Goal: Transaction & Acquisition: Purchase product/service

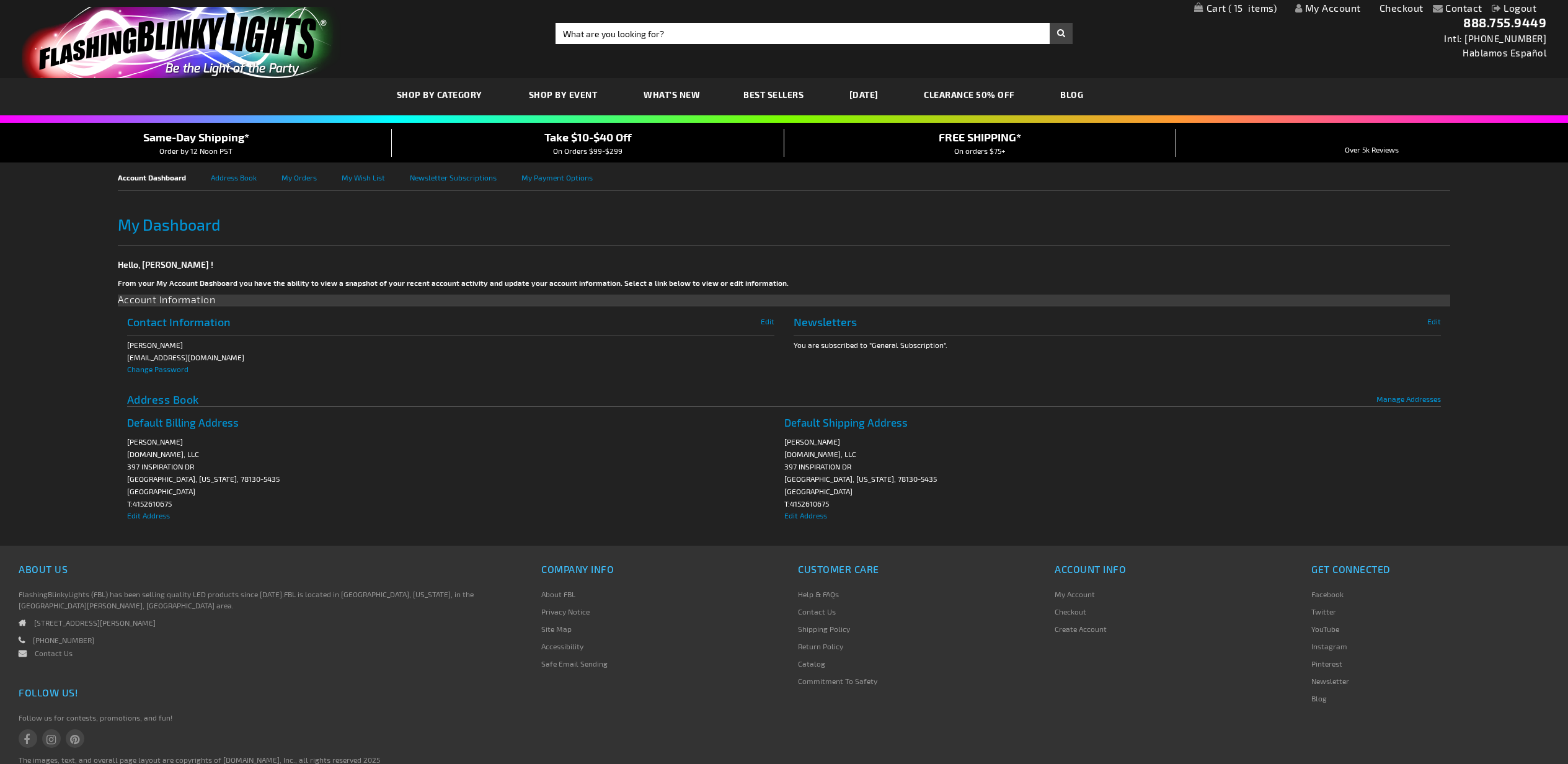
click at [738, 42] on input "Search" at bounding box center [814, 33] width 517 height 21
type input "cake"
click at [1050, 23] on button "Search" at bounding box center [1061, 33] width 23 height 21
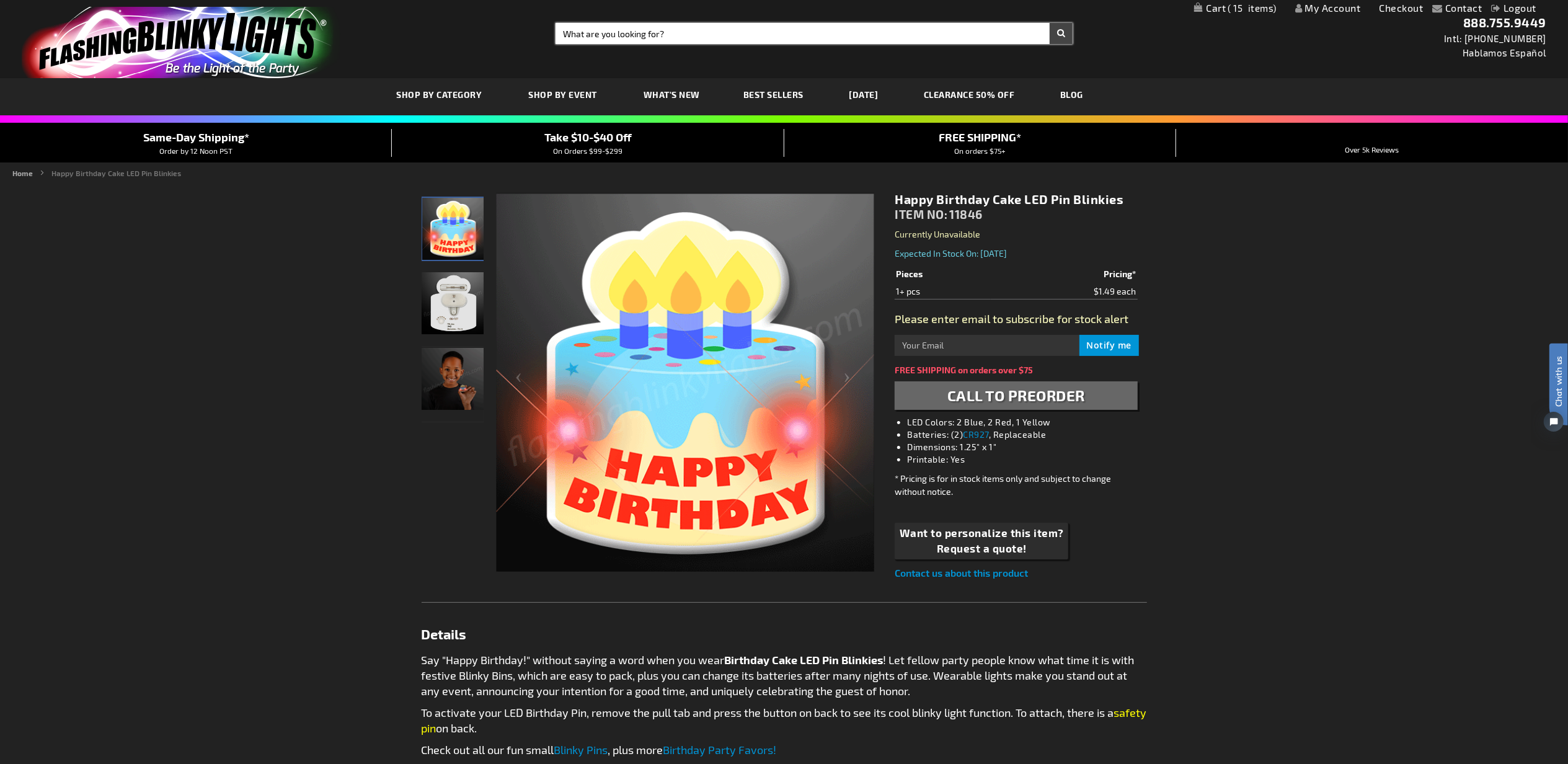
click at [773, 36] on input "Search" at bounding box center [814, 33] width 517 height 21
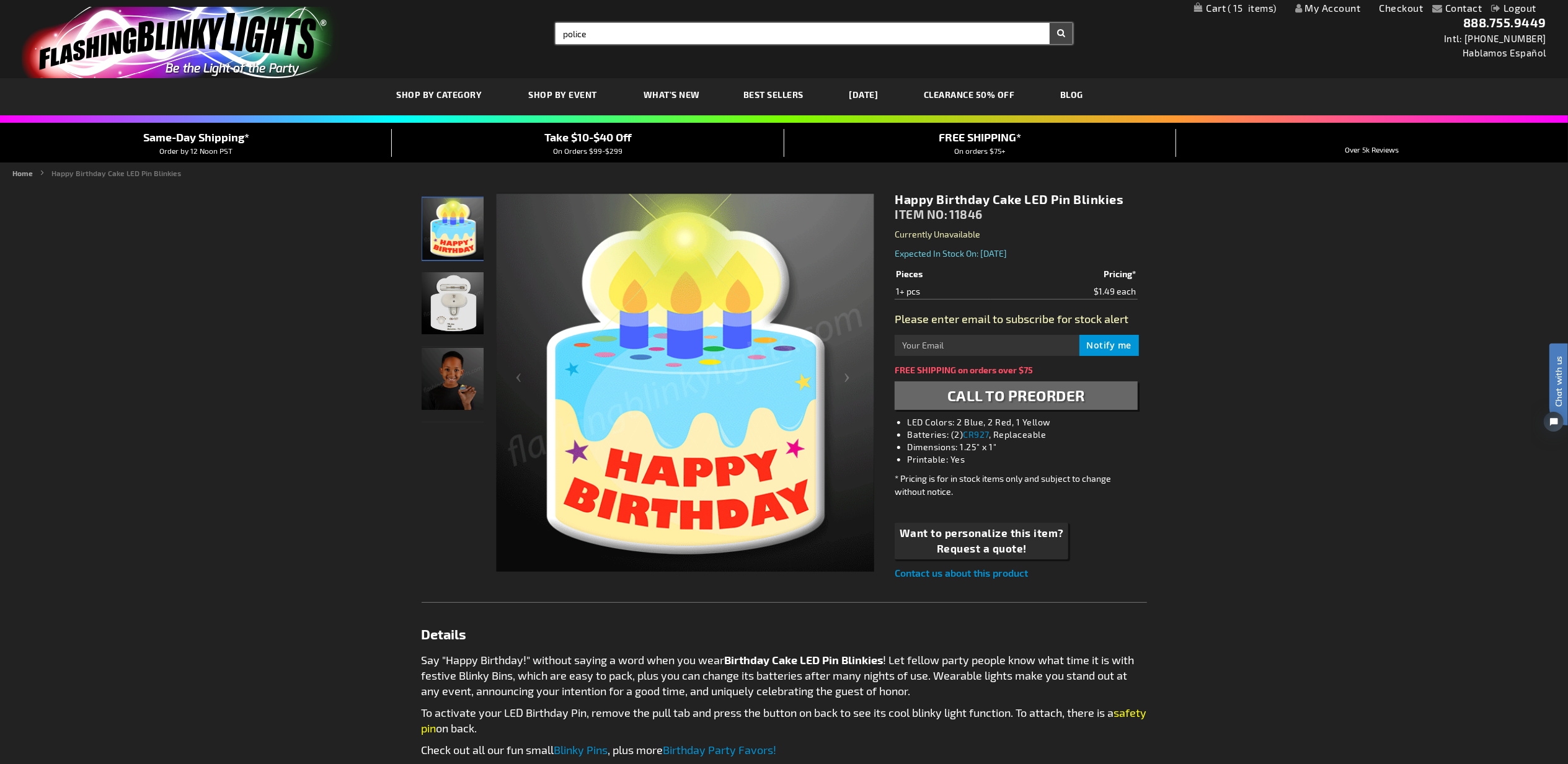
type input "police"
click at [1050, 23] on button "Search" at bounding box center [1061, 33] width 23 height 21
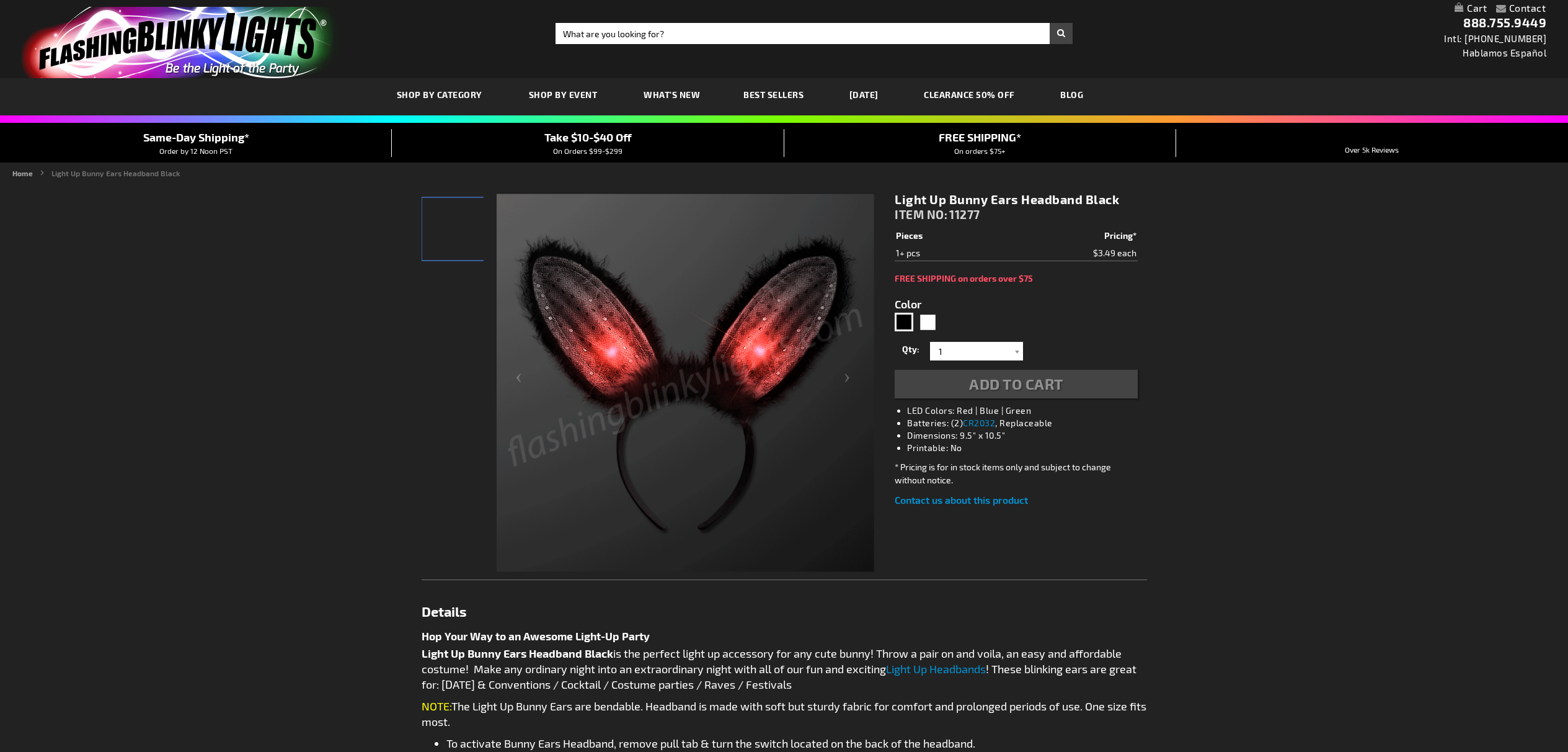
click at [968, 214] on span "11277" at bounding box center [964, 214] width 31 height 15
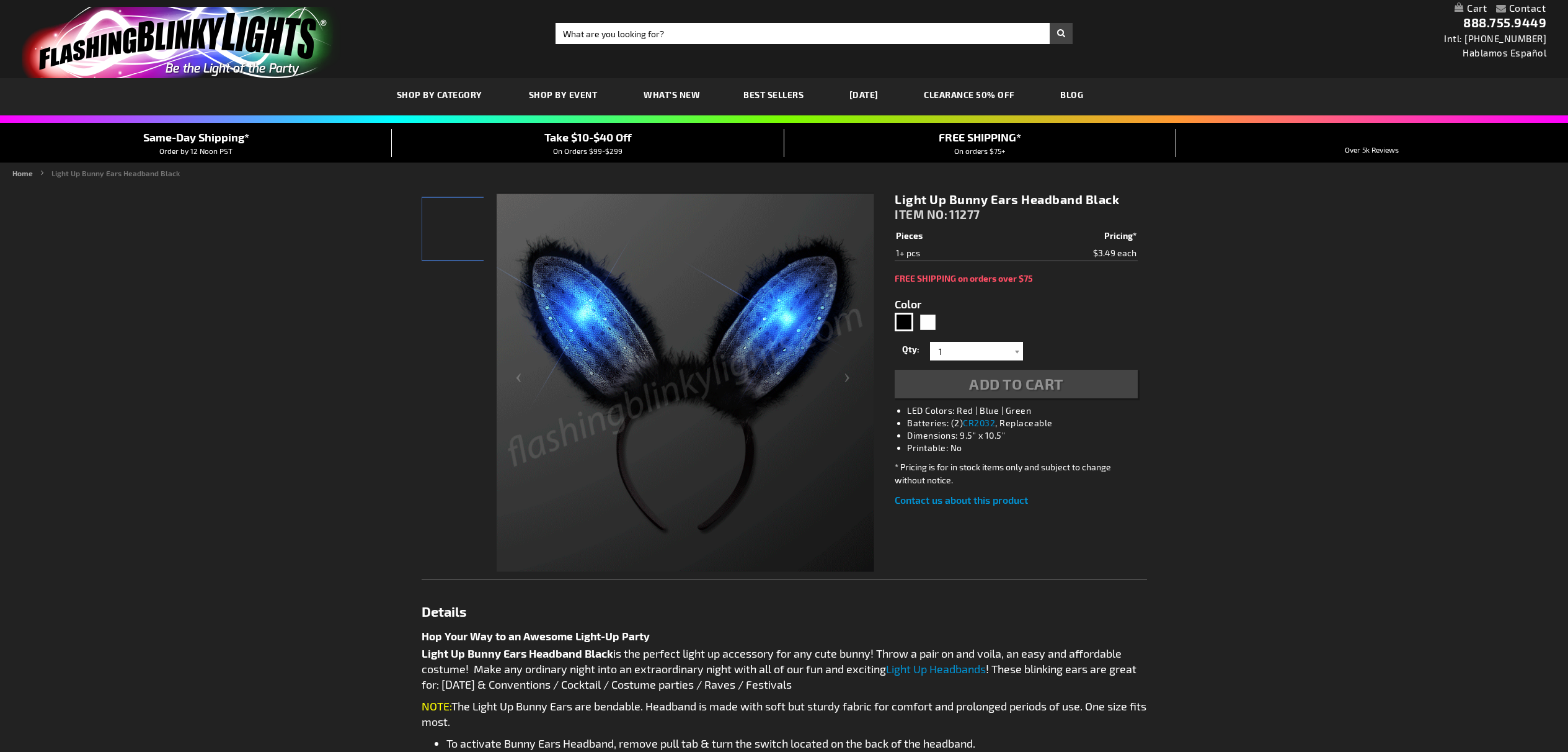
click at [968, 214] on span "11277" at bounding box center [964, 214] width 31 height 15
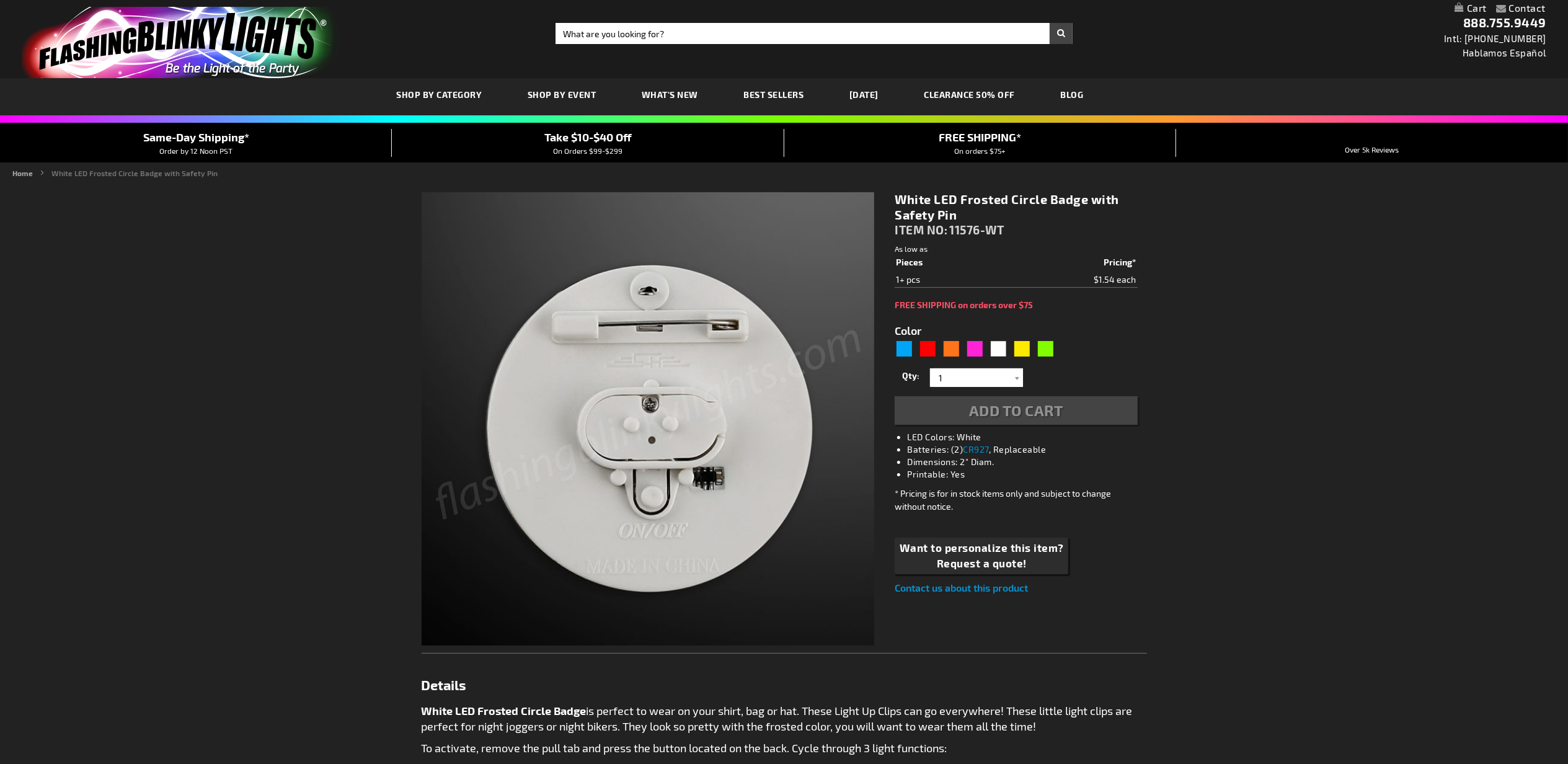
type input "5646"
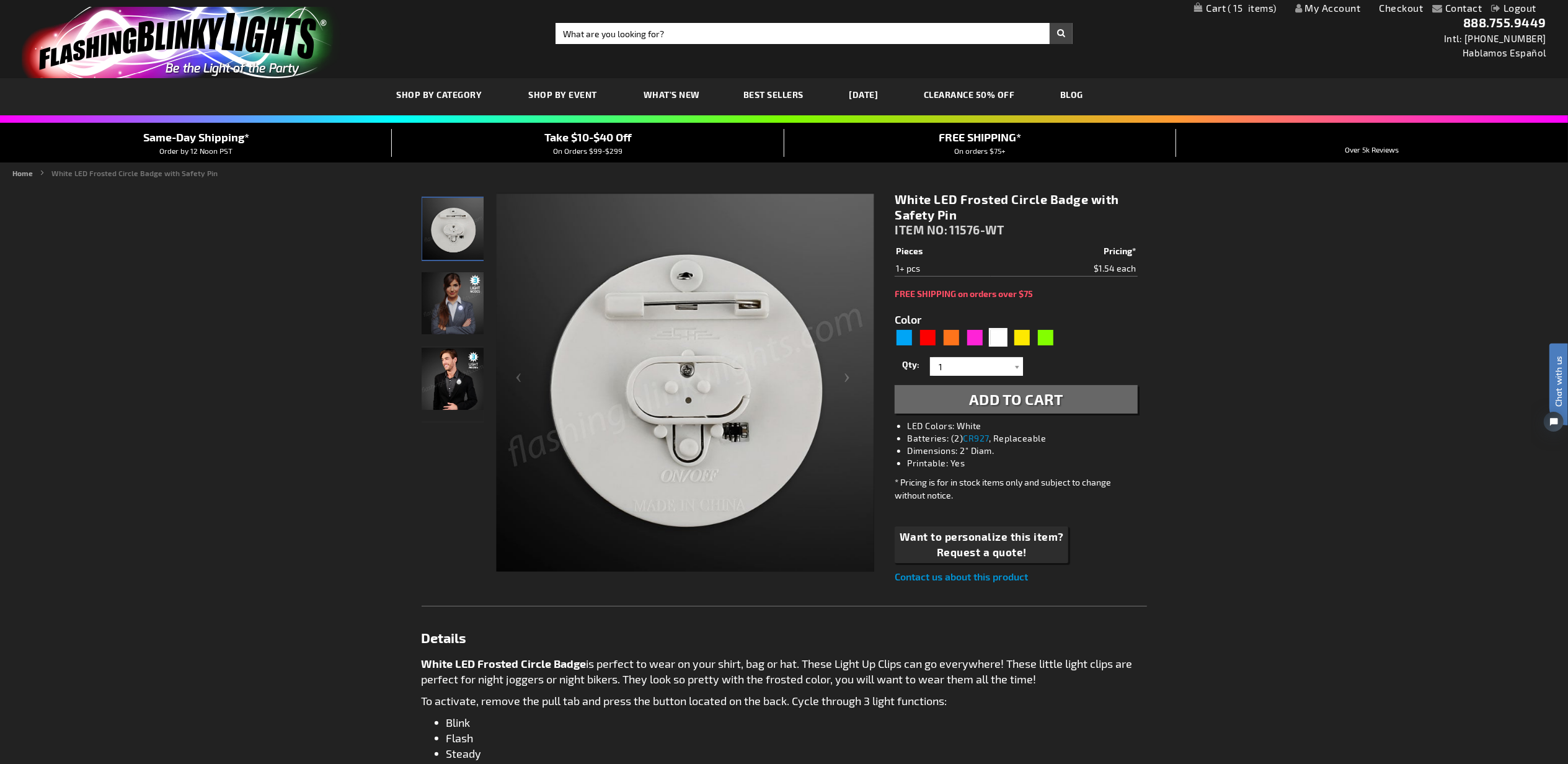
click at [1005, 397] on span "Add to Cart" at bounding box center [1017, 399] width 95 height 18
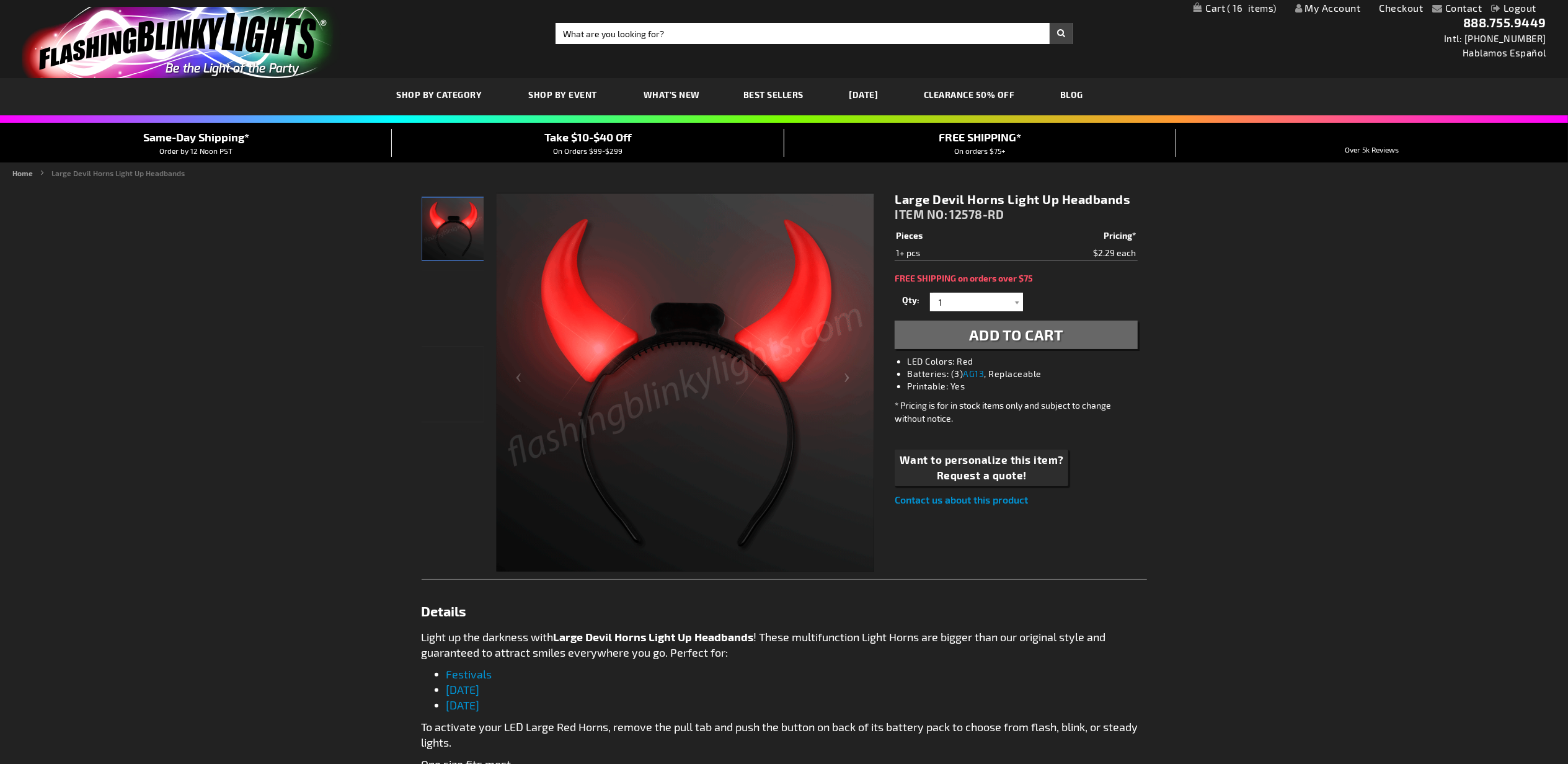
drag, startPoint x: 1001, startPoint y: 335, endPoint x: 990, endPoint y: 60, distance: 275.2
click at [1001, 335] on span "Add to Cart" at bounding box center [1017, 334] width 95 height 18
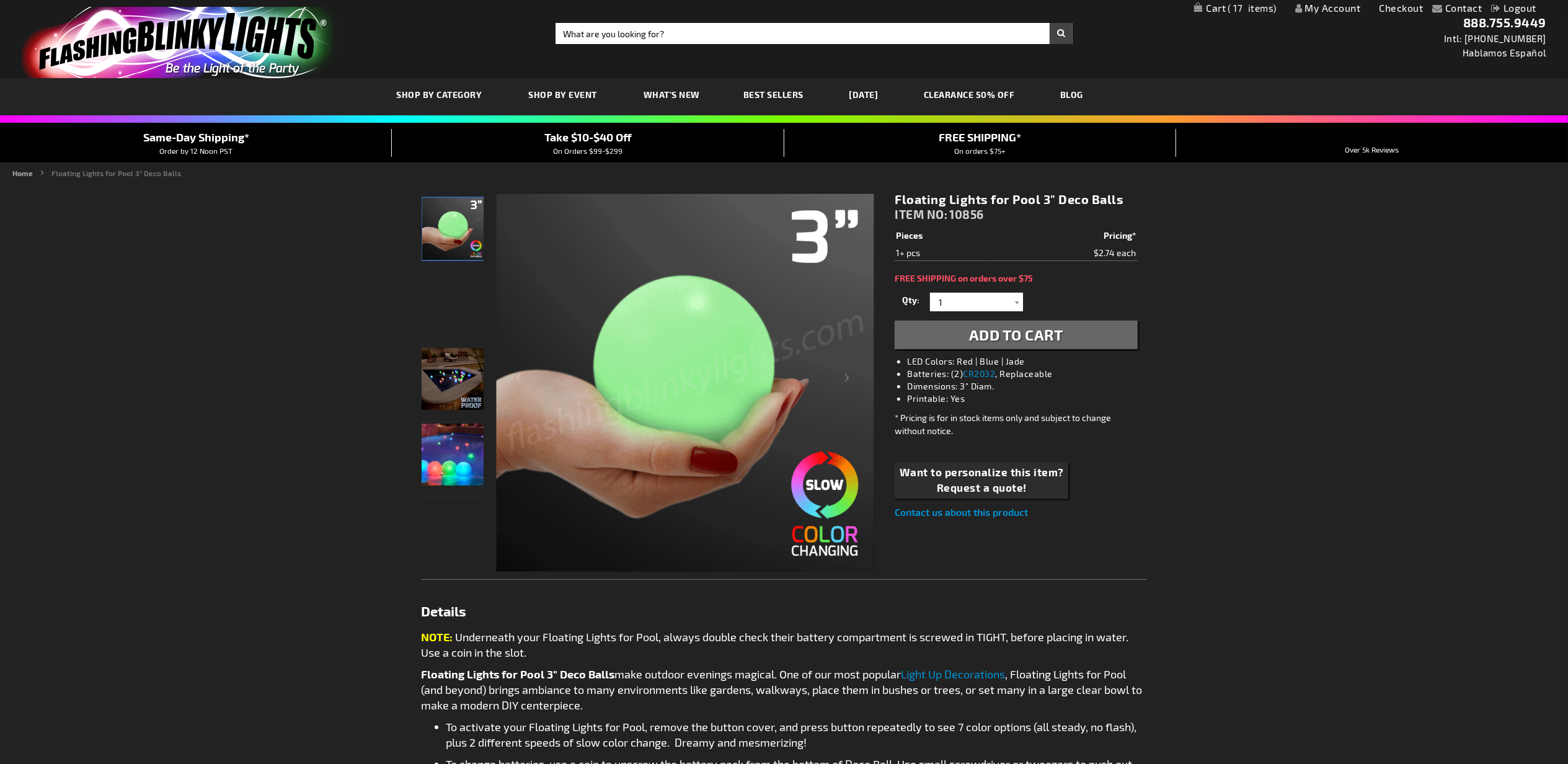
drag, startPoint x: 1008, startPoint y: 332, endPoint x: 923, endPoint y: 1, distance: 341.7
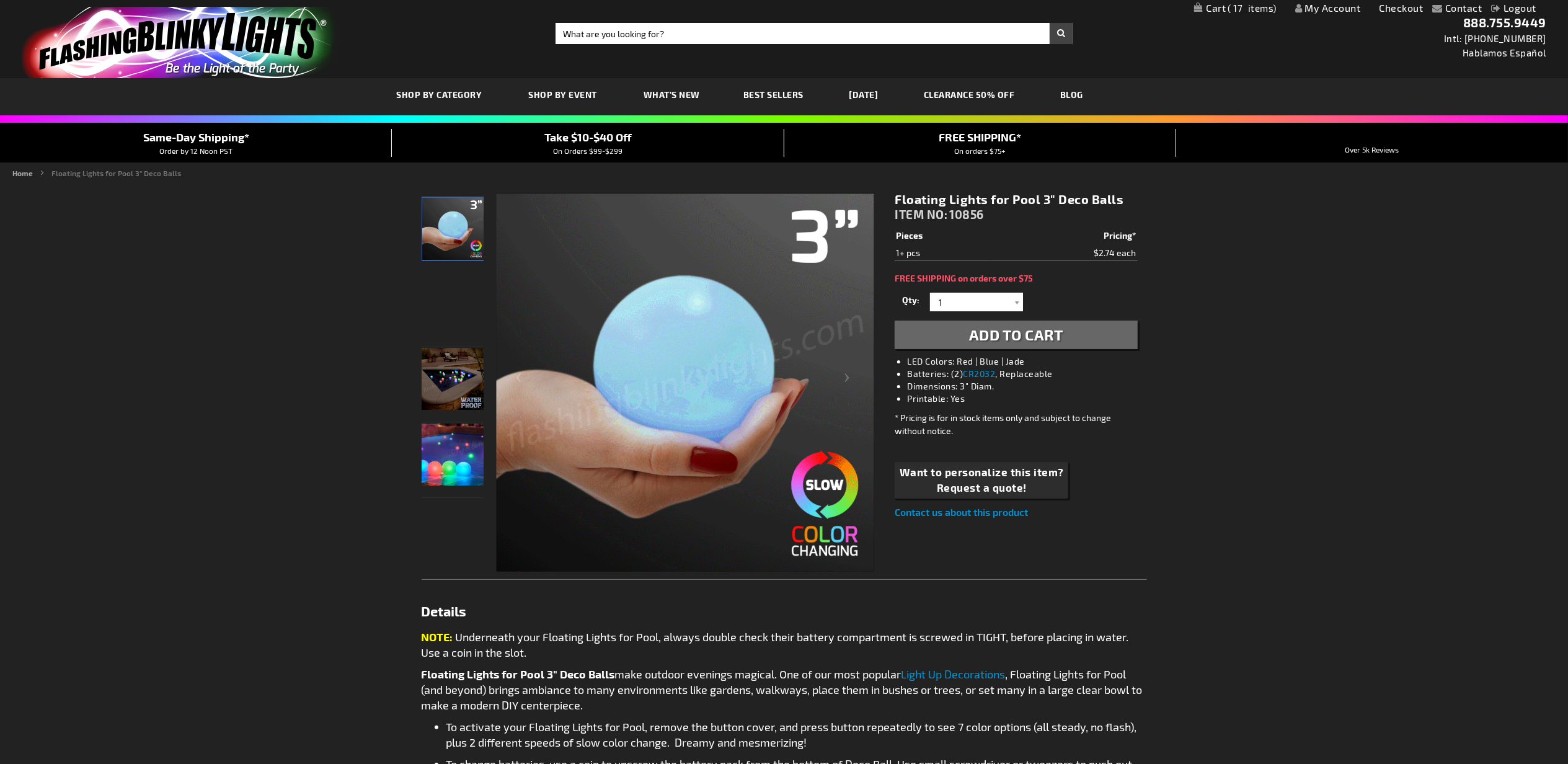
click at [1008, 332] on span "Add to Cart" at bounding box center [1017, 334] width 95 height 18
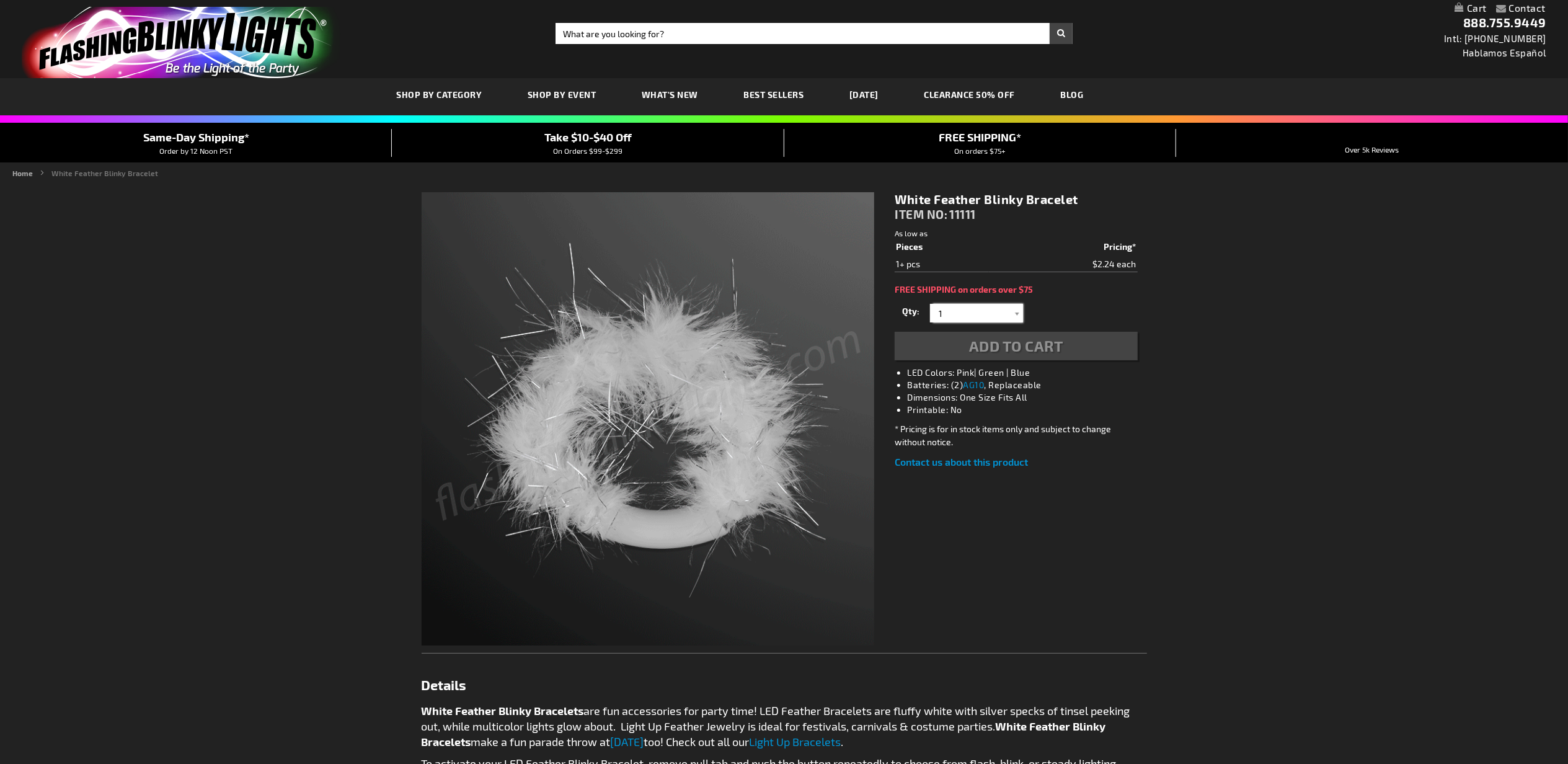
click at [960, 309] on input "1" at bounding box center [978, 313] width 90 height 19
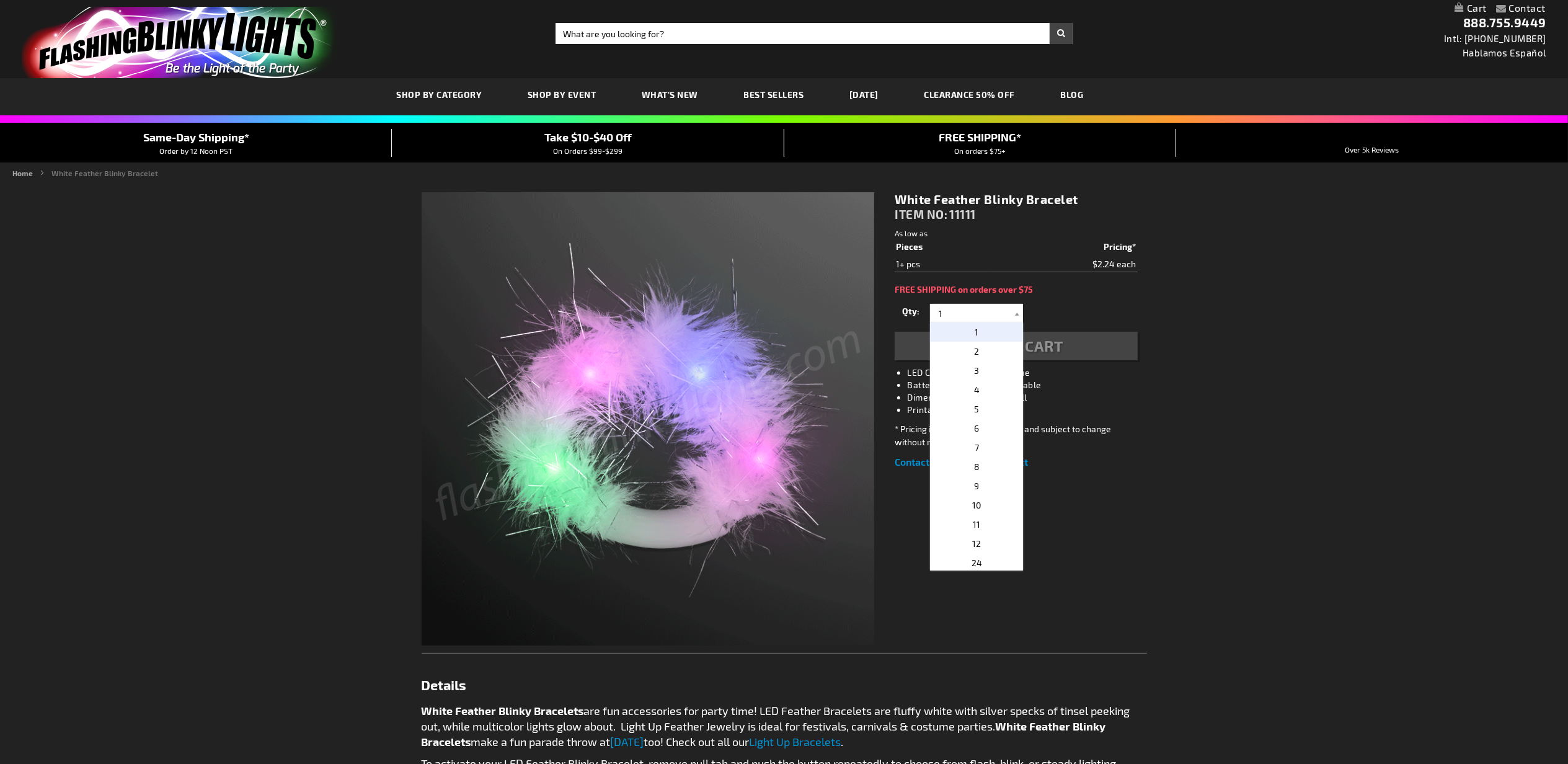
click at [980, 347] on p "2" at bounding box center [977, 351] width 93 height 19
type input "2"
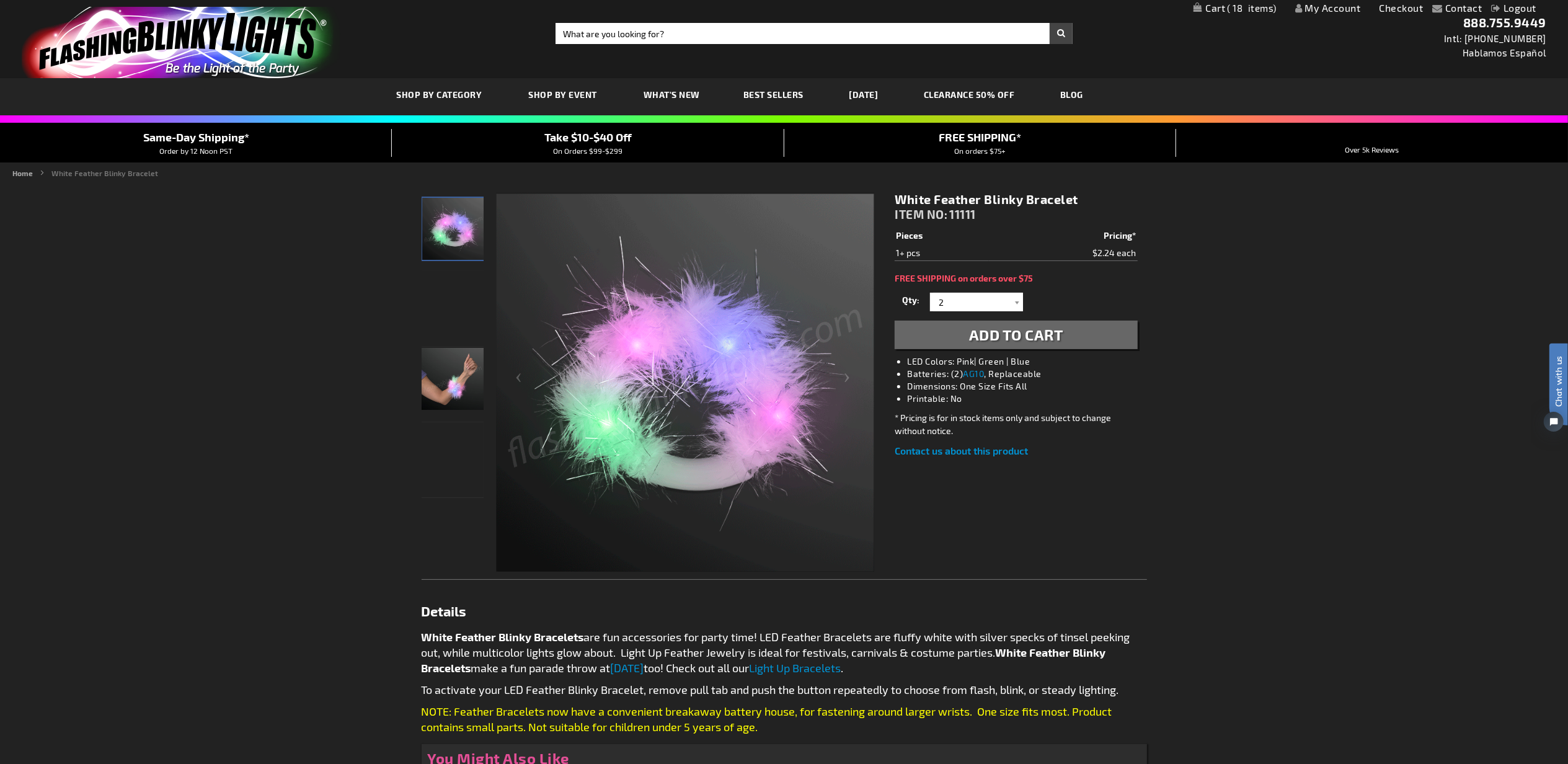
click at [1017, 334] on span "Add to Cart" at bounding box center [1017, 334] width 95 height 18
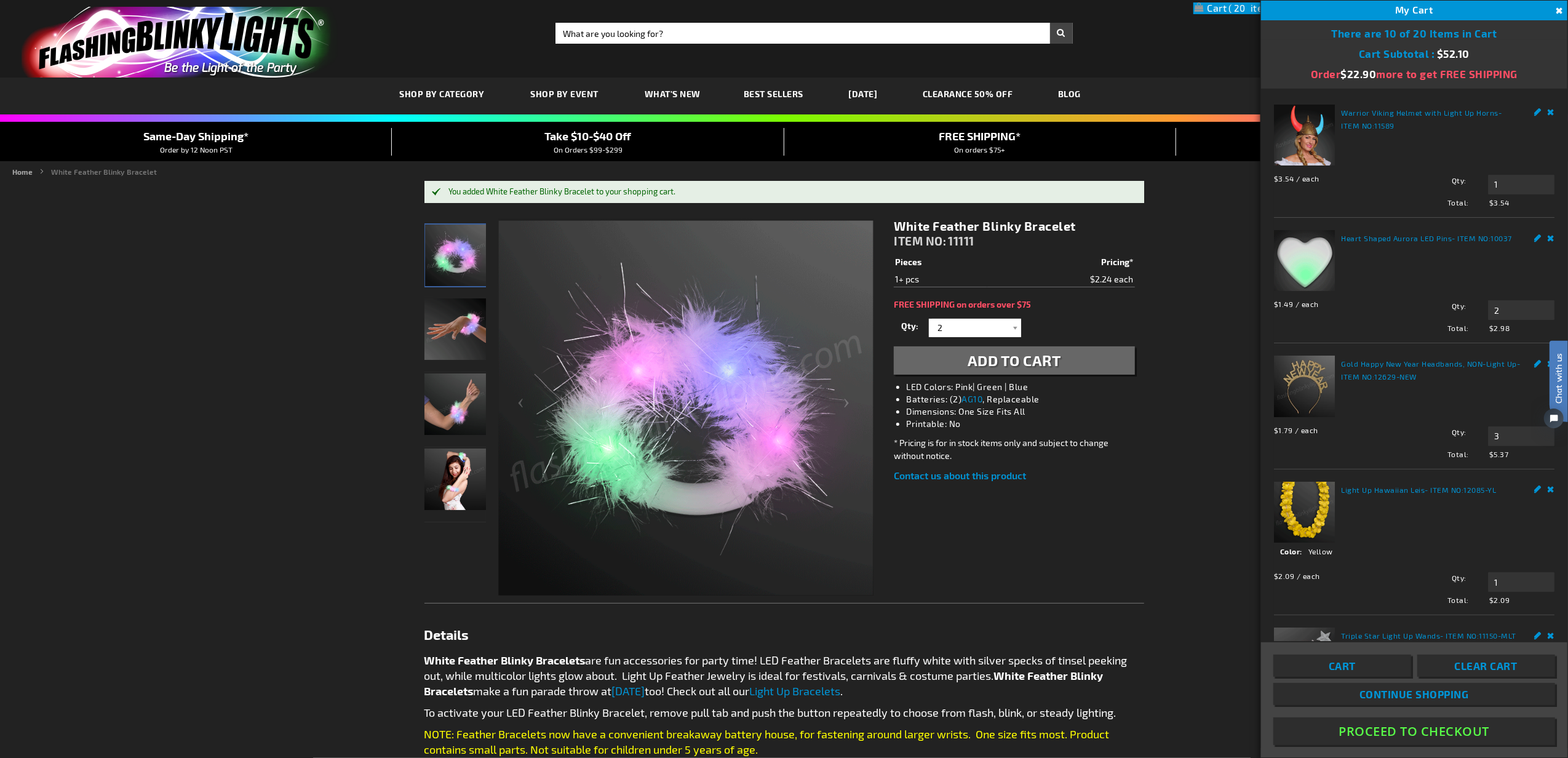
click at [1409, 731] on button "Proceed To Checkout" at bounding box center [1414, 731] width 281 height 28
